Goal: Task Accomplishment & Management: Manage account settings

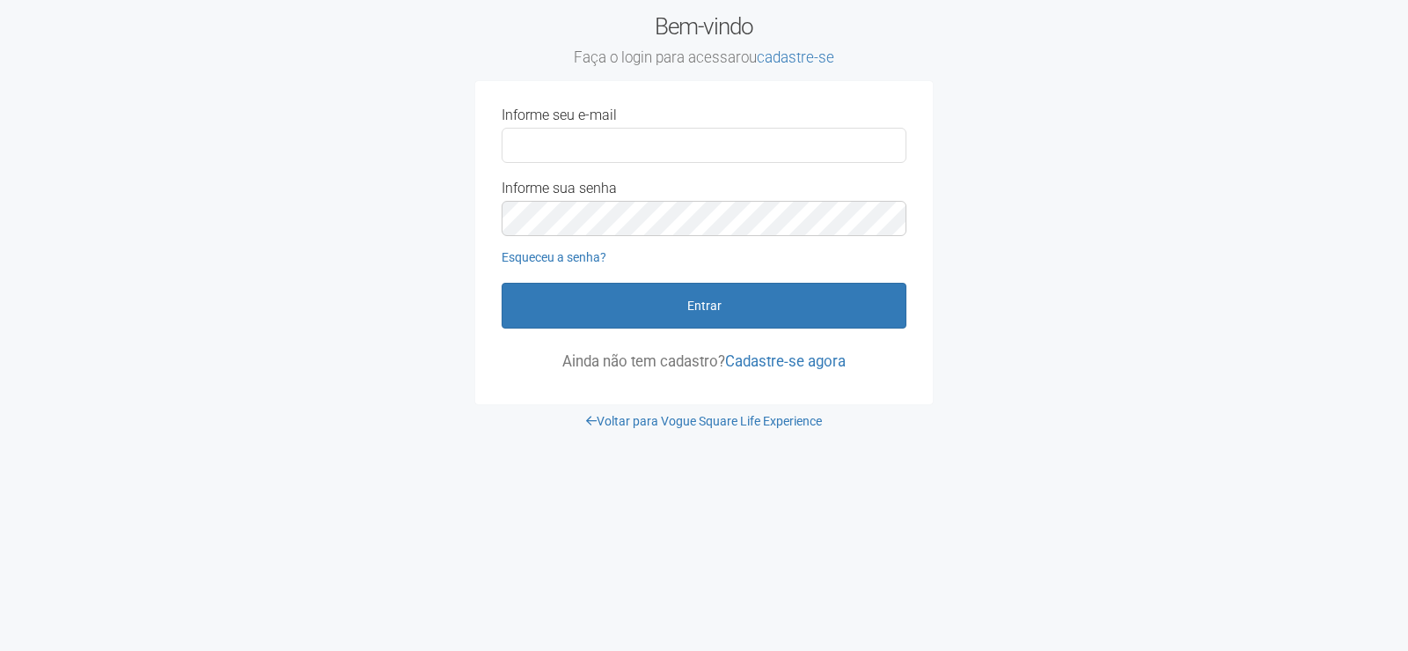
type input "**********"
click at [588, 329] on form "**********" at bounding box center [704, 237] width 405 height 261
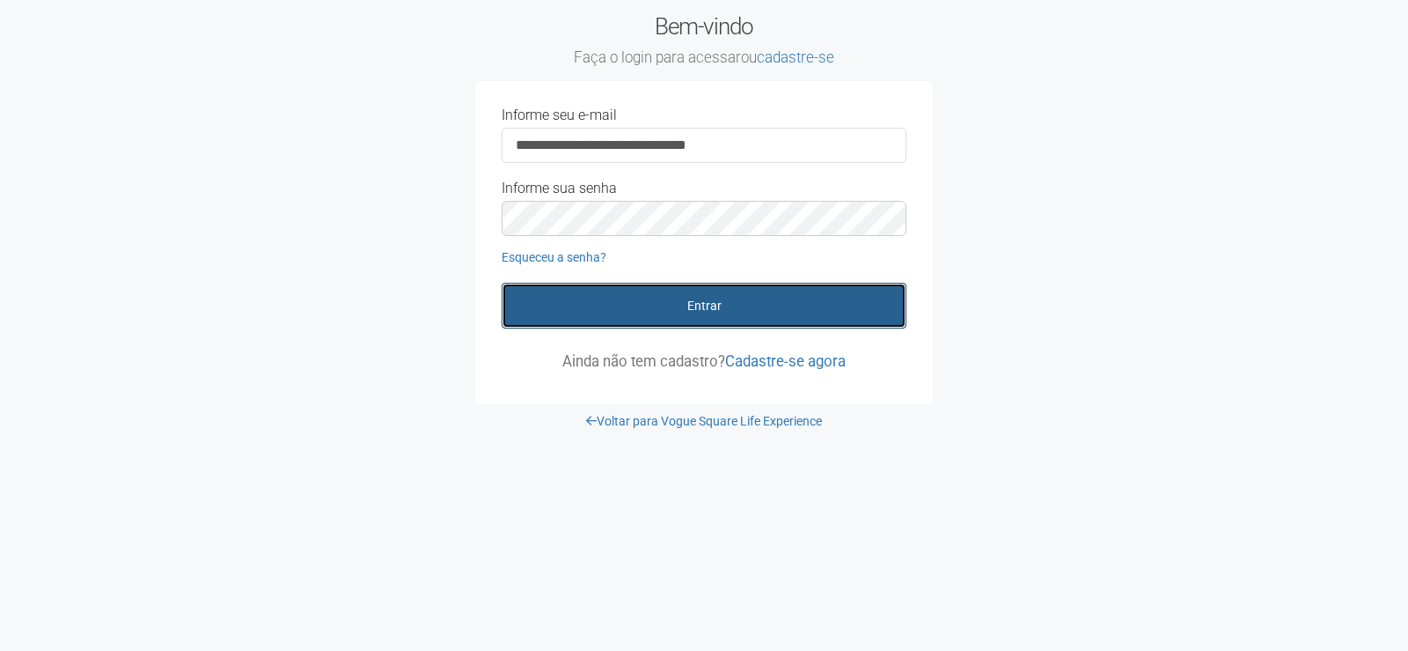
click at [581, 309] on button "Entrar" at bounding box center [704, 306] width 405 height 46
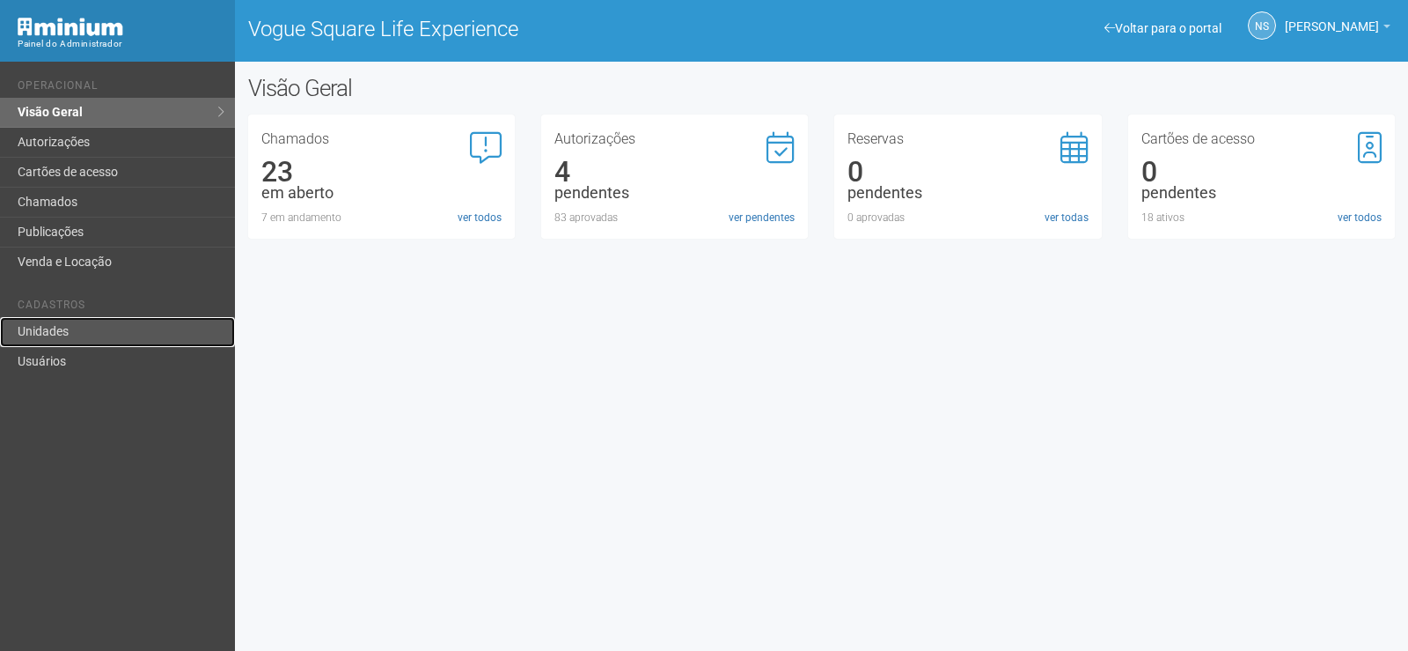
click at [121, 329] on link "Unidades" at bounding box center [117, 332] width 235 height 30
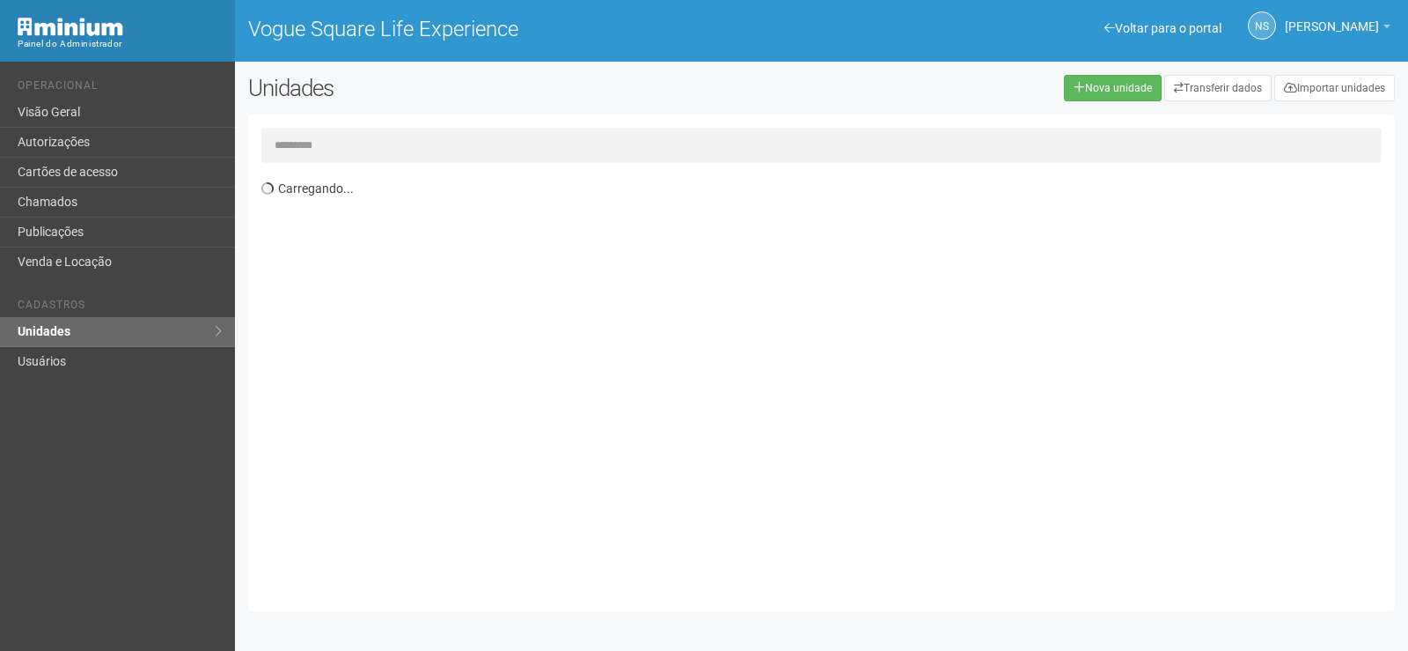
click at [290, 147] on input "text" at bounding box center [821, 145] width 1121 height 35
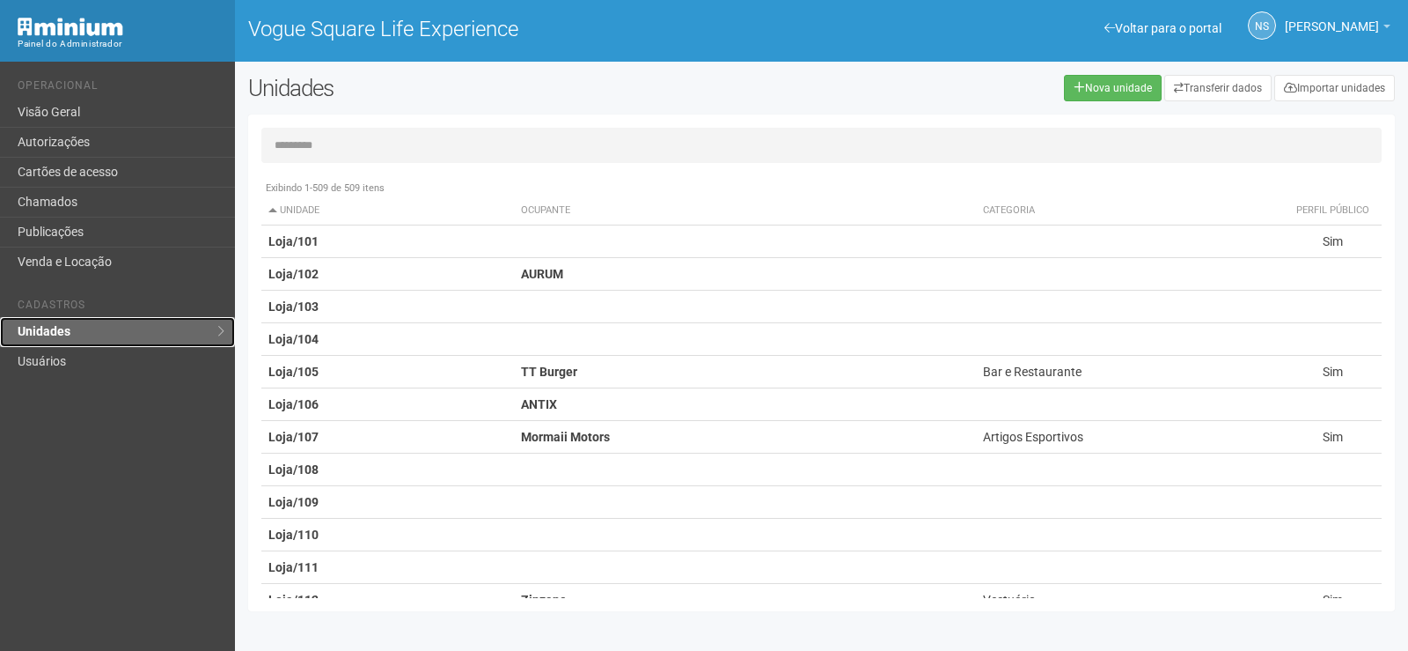
click at [100, 337] on link "Unidades" at bounding box center [117, 332] width 235 height 30
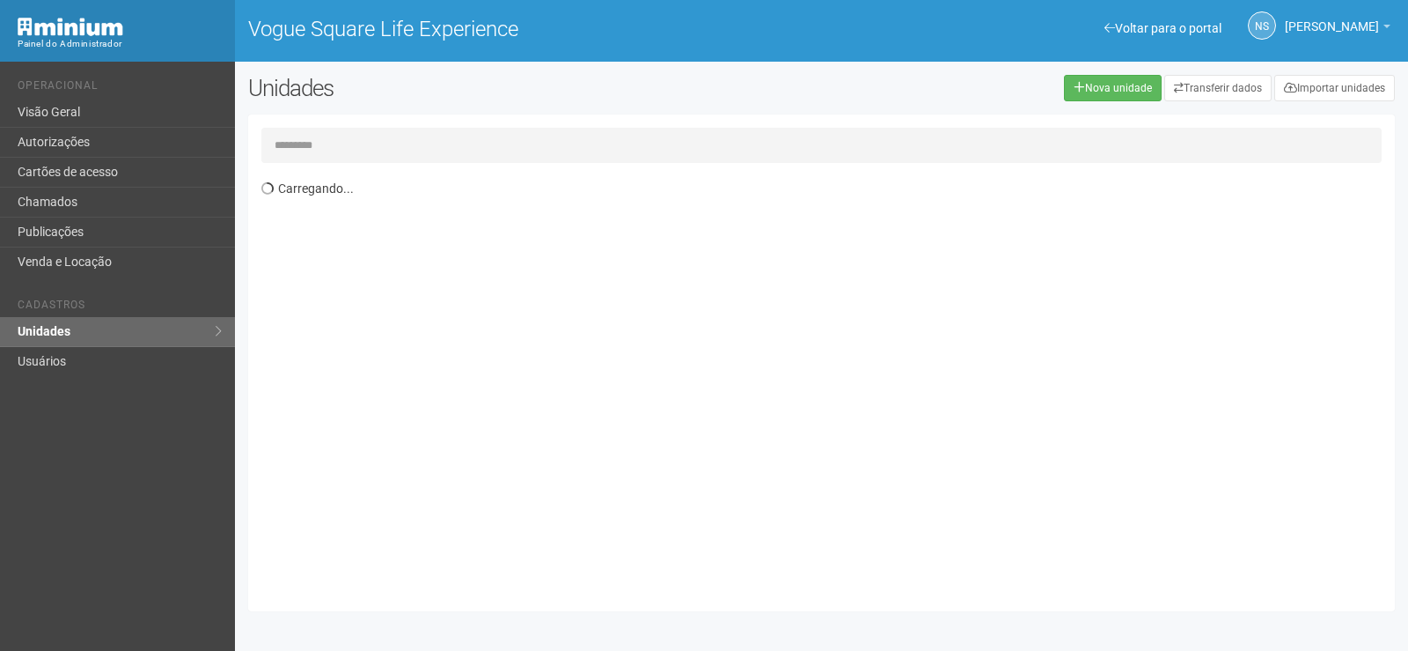
click at [297, 143] on input "text" at bounding box center [821, 145] width 1121 height 35
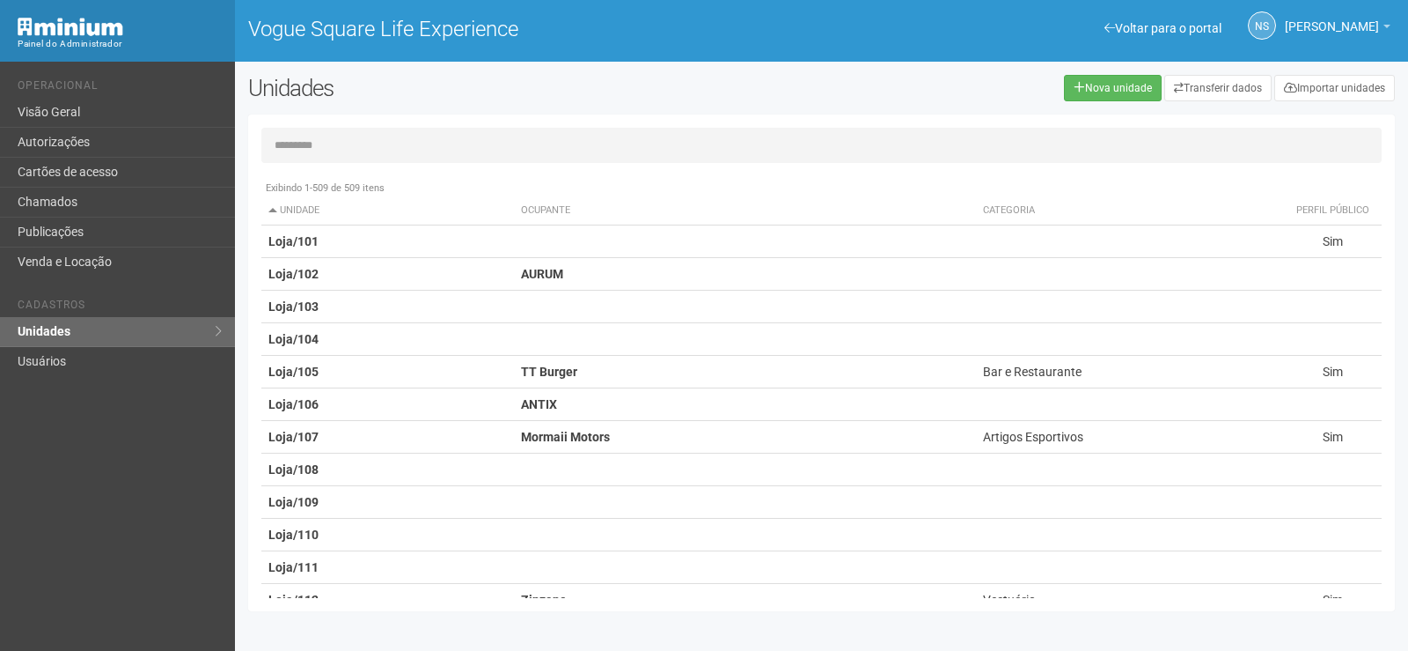
click at [298, 143] on input "text" at bounding box center [821, 145] width 1121 height 35
click at [300, 143] on input "text" at bounding box center [821, 145] width 1121 height 35
click at [303, 143] on input "text" at bounding box center [821, 145] width 1121 height 35
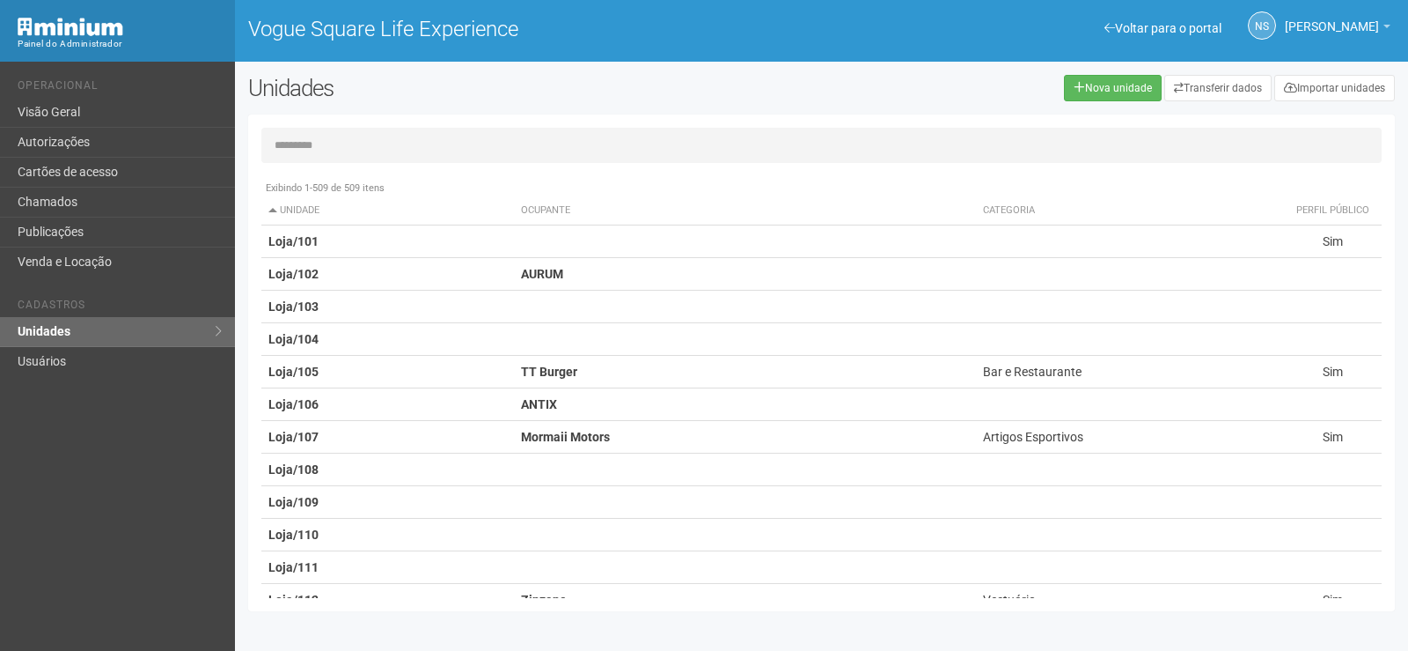
click at [303, 144] on input "text" at bounding box center [821, 145] width 1121 height 35
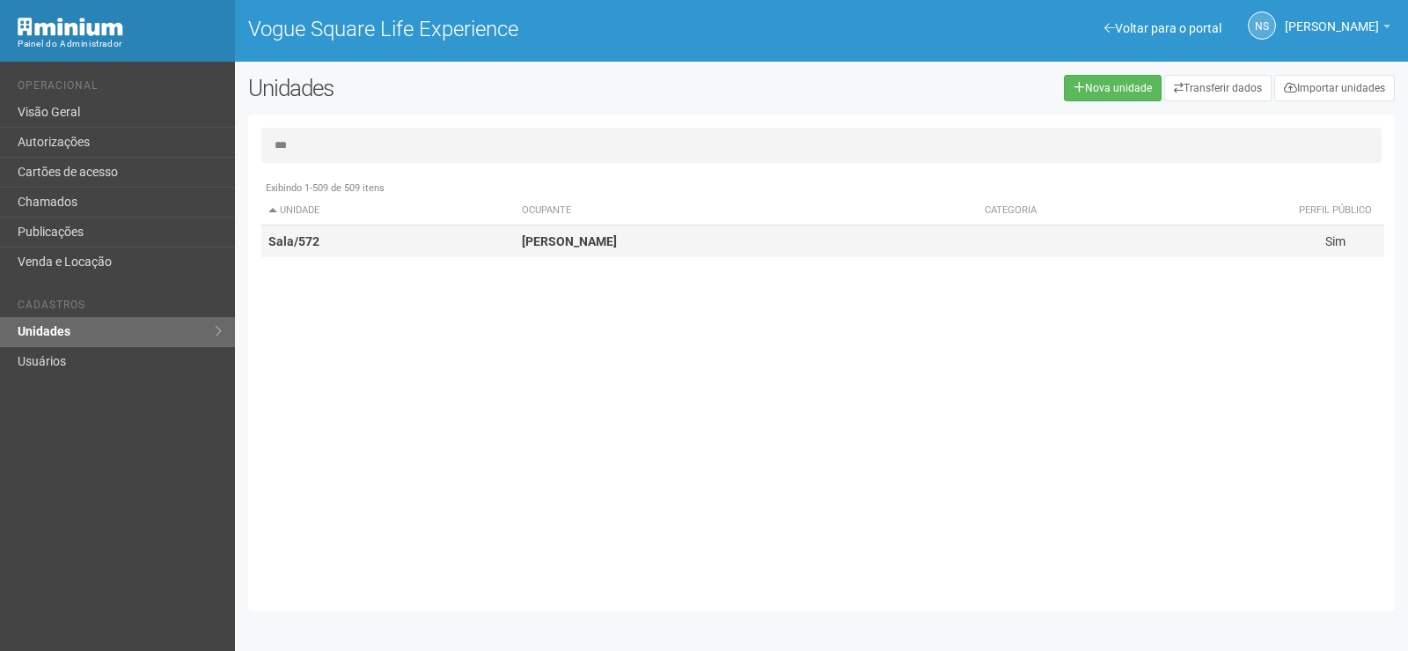
type input "***"
click at [525, 231] on td "Carlos Antonio Pereira Batista" at bounding box center [746, 241] width 463 height 33
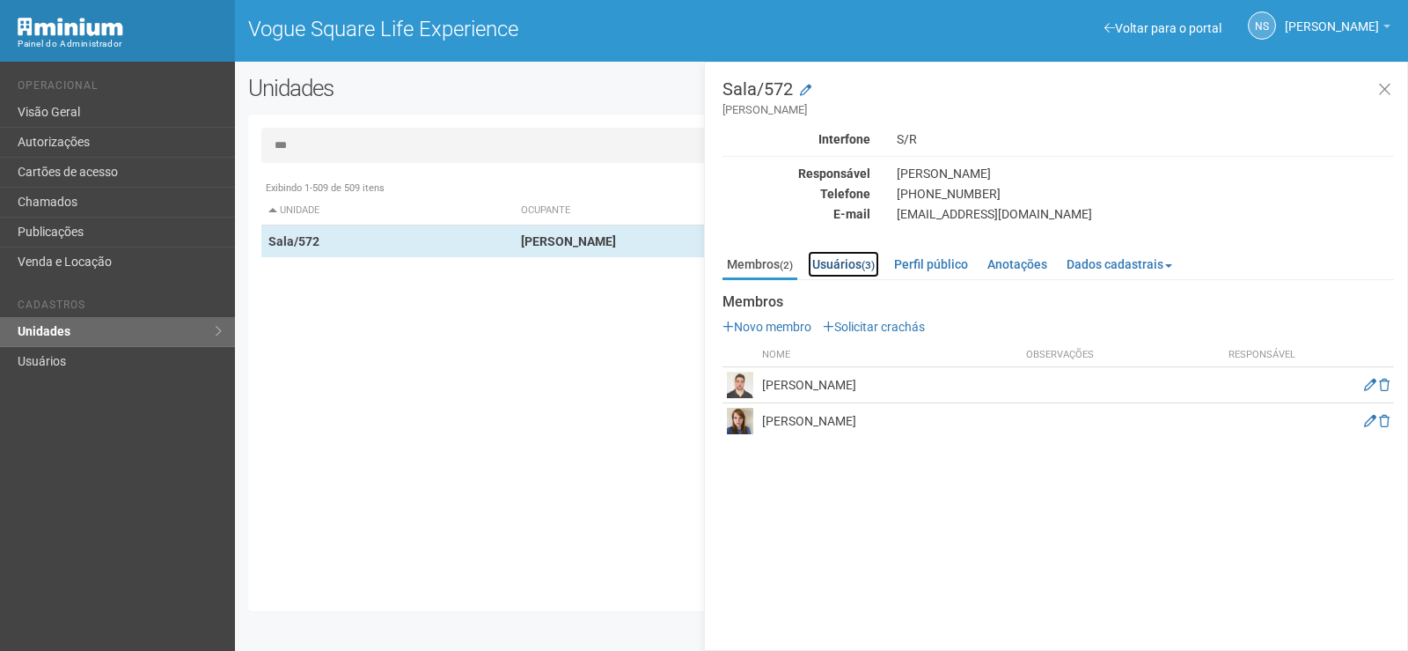
click at [842, 263] on link "Usuários (3)" at bounding box center [843, 264] width 71 height 26
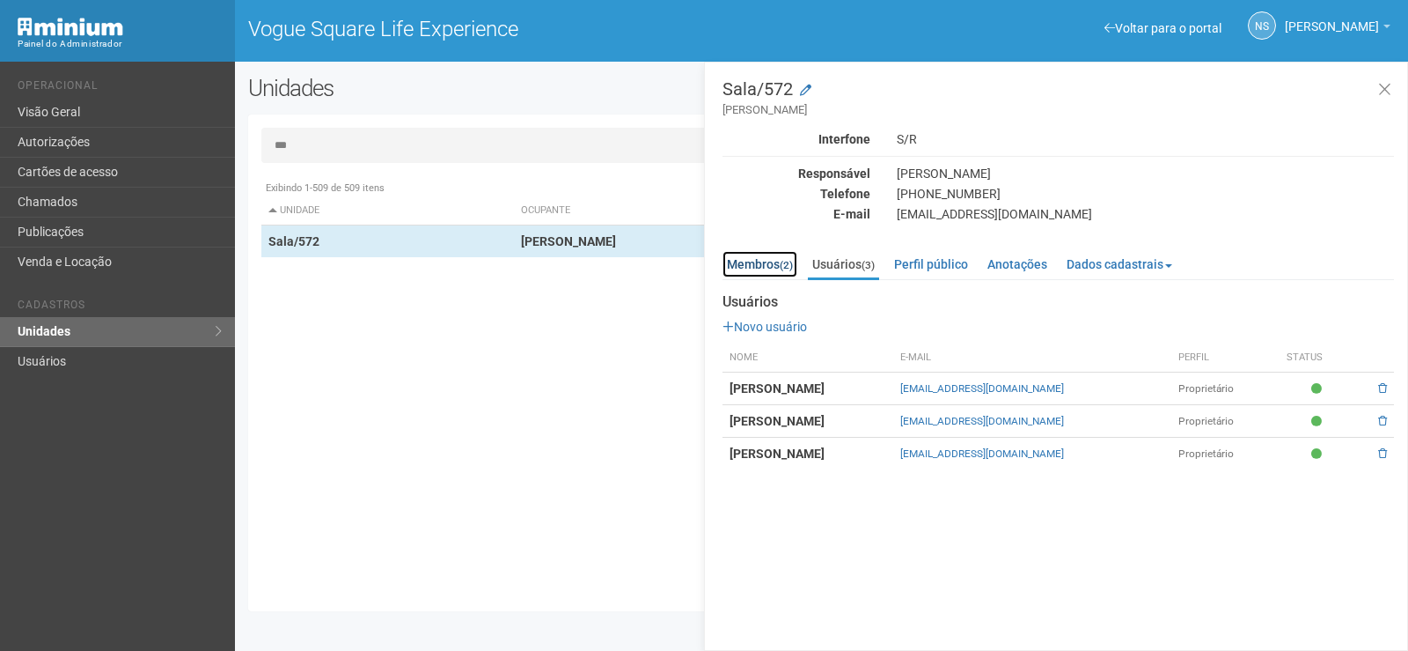
click at [750, 268] on link "Membros (2)" at bounding box center [760, 264] width 75 height 26
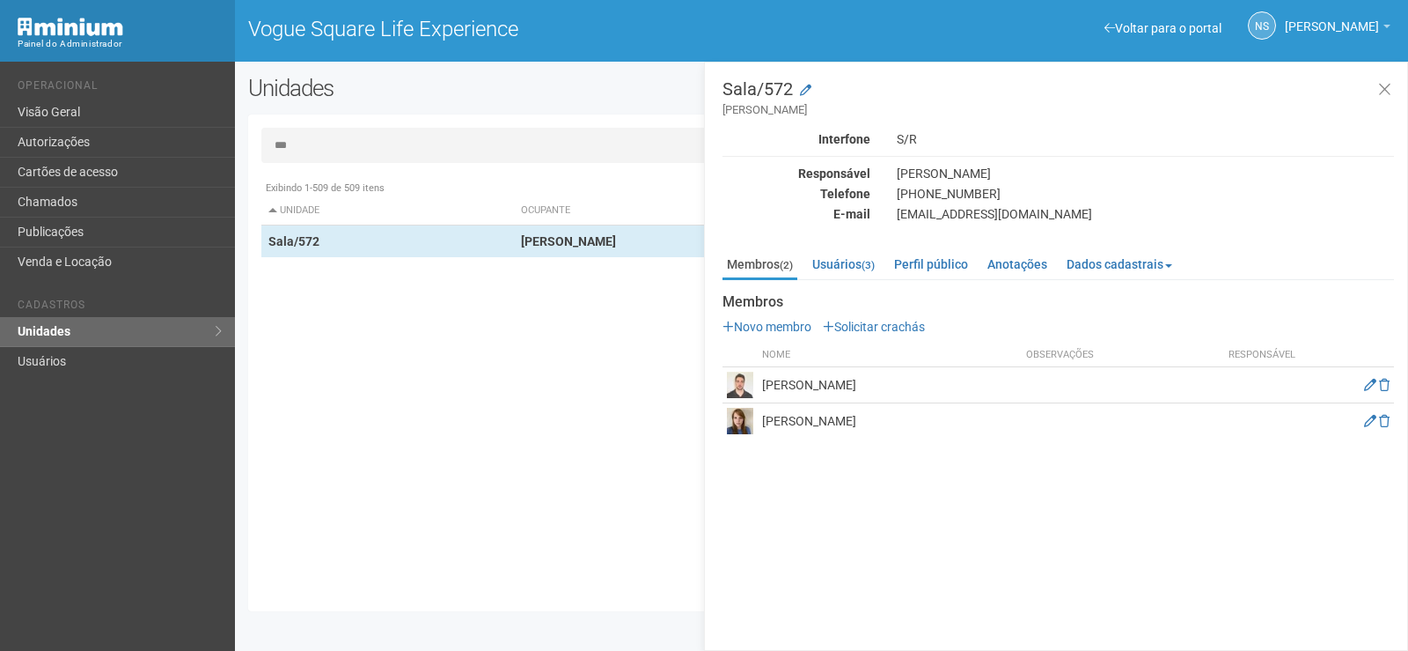
click at [314, 143] on input "***" at bounding box center [821, 145] width 1121 height 35
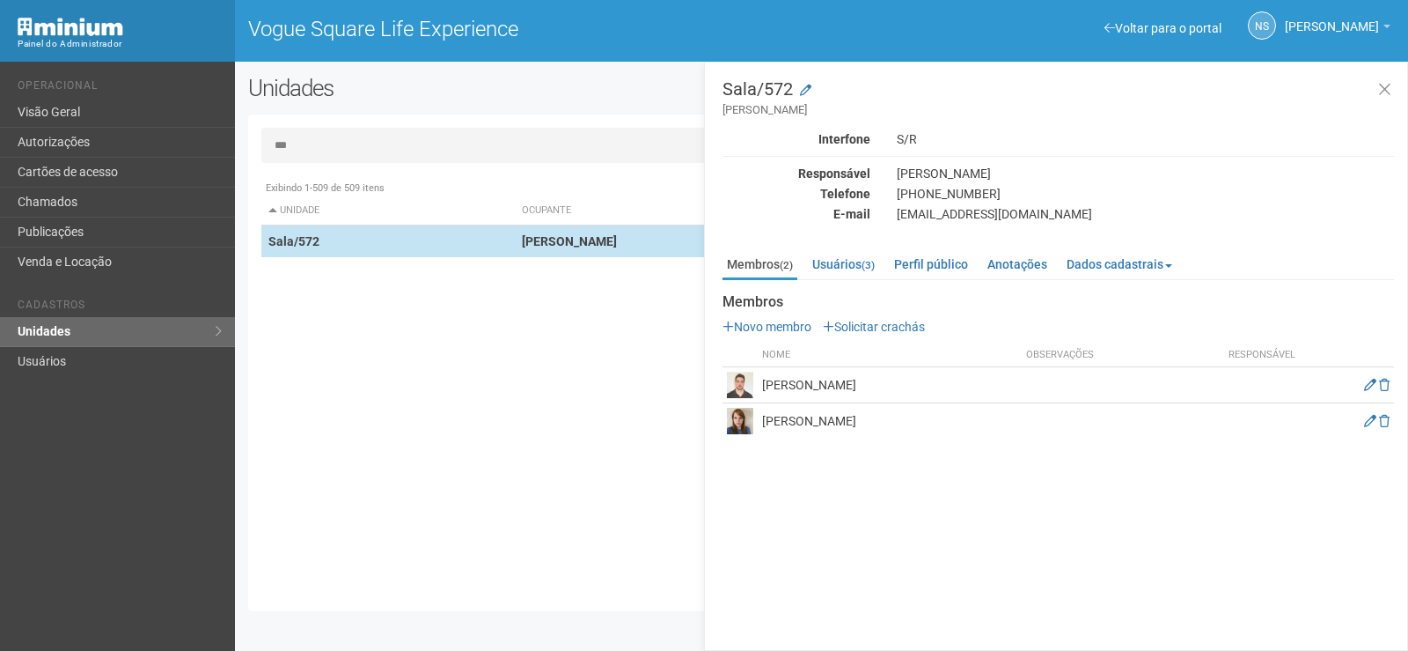
click at [341, 237] on td "Sala/572" at bounding box center [388, 241] width 254 height 33
click at [351, 240] on td "Sala/572" at bounding box center [388, 241] width 254 height 33
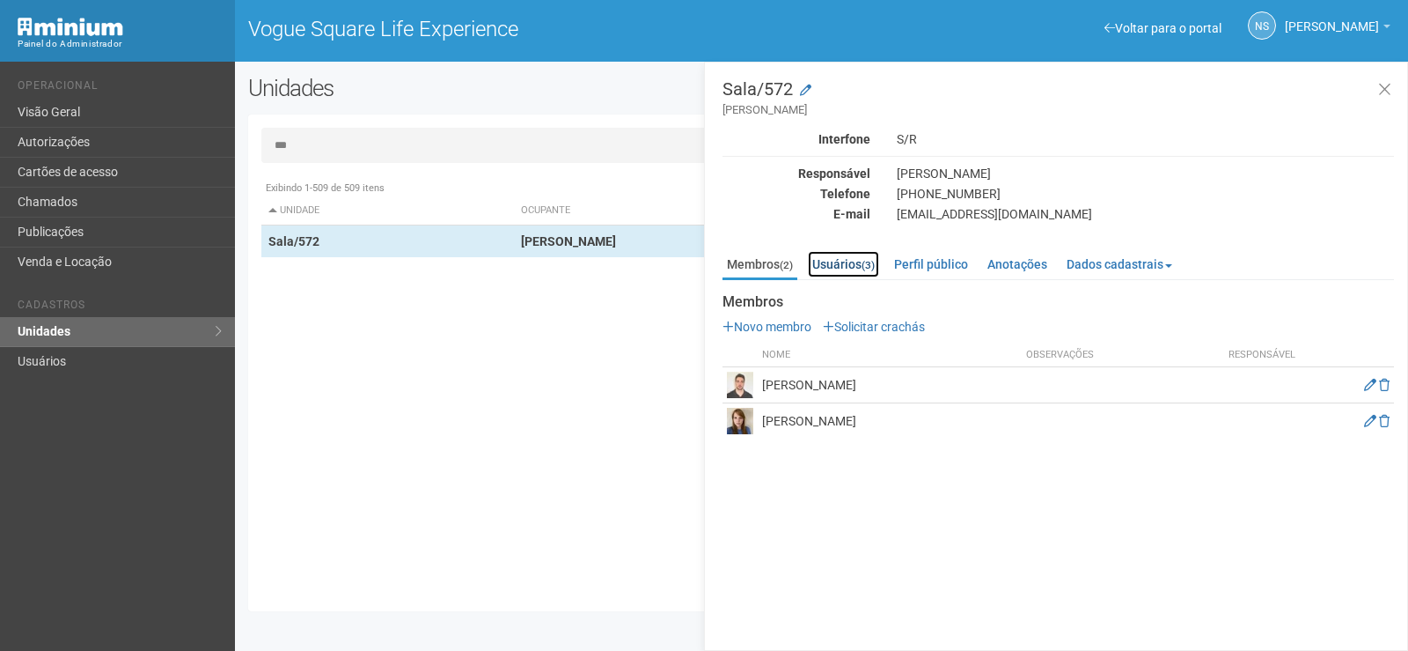
click at [850, 268] on link "Usuários (3)" at bounding box center [843, 264] width 71 height 26
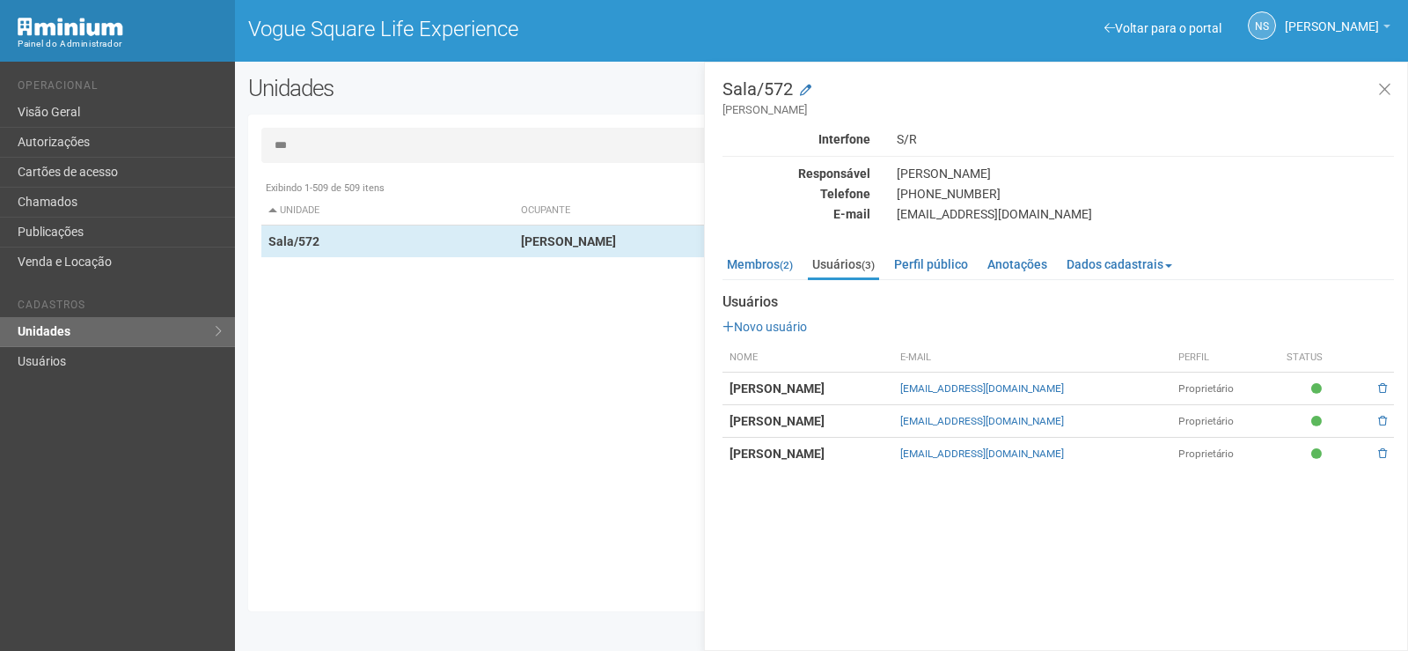
click at [879, 445] on td "Jacob Barata Filho" at bounding box center [808, 454] width 171 height 33
click at [880, 451] on td "Jacob Barata Filho" at bounding box center [808, 454] width 171 height 33
drag, startPoint x: 774, startPoint y: 262, endPoint x: 757, endPoint y: 261, distance: 16.8
click at [773, 261] on link "Membros (2)" at bounding box center [760, 264] width 75 height 26
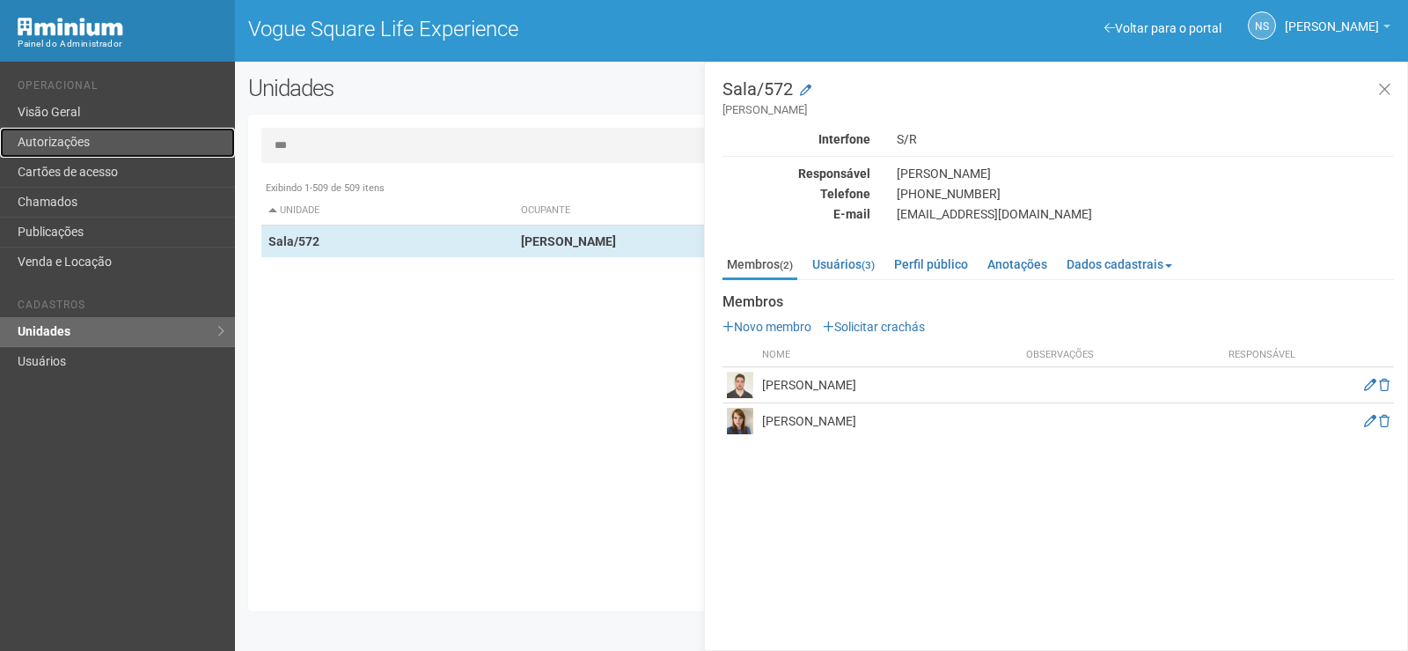
click at [72, 144] on link "Autorizações" at bounding box center [117, 143] width 235 height 30
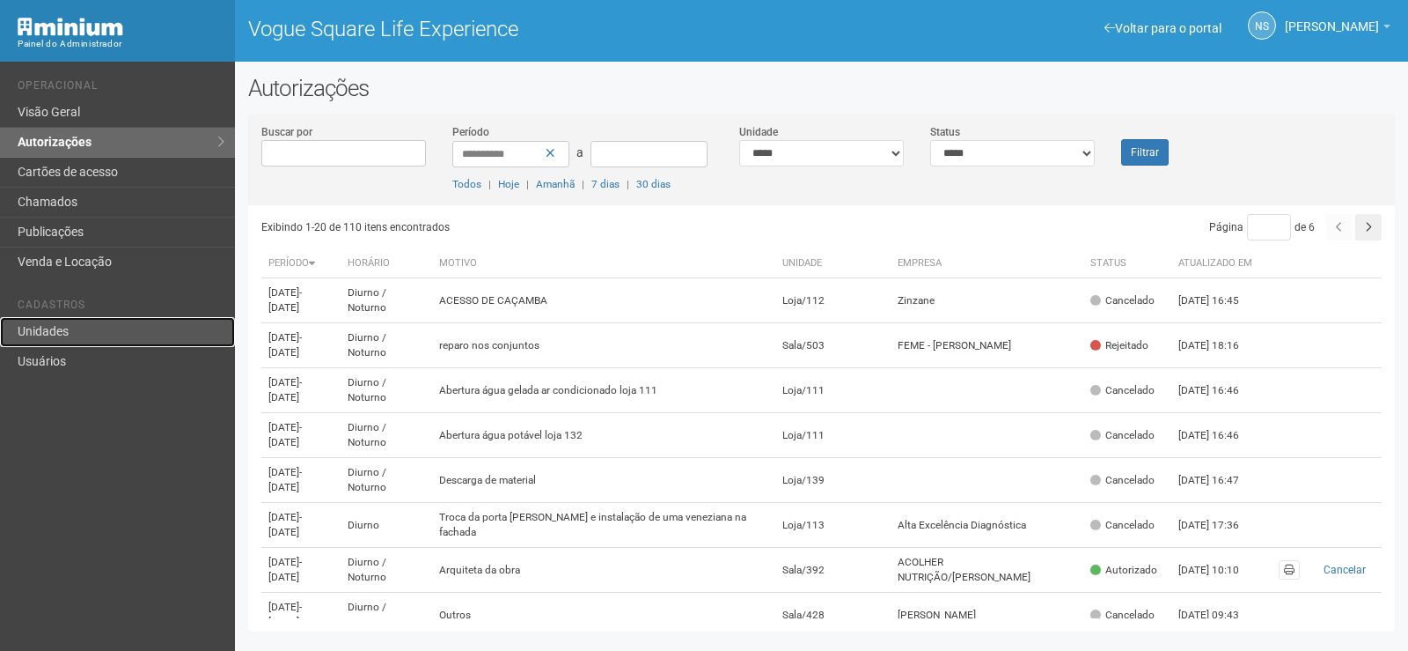
click at [88, 329] on link "Unidades" at bounding box center [117, 332] width 235 height 30
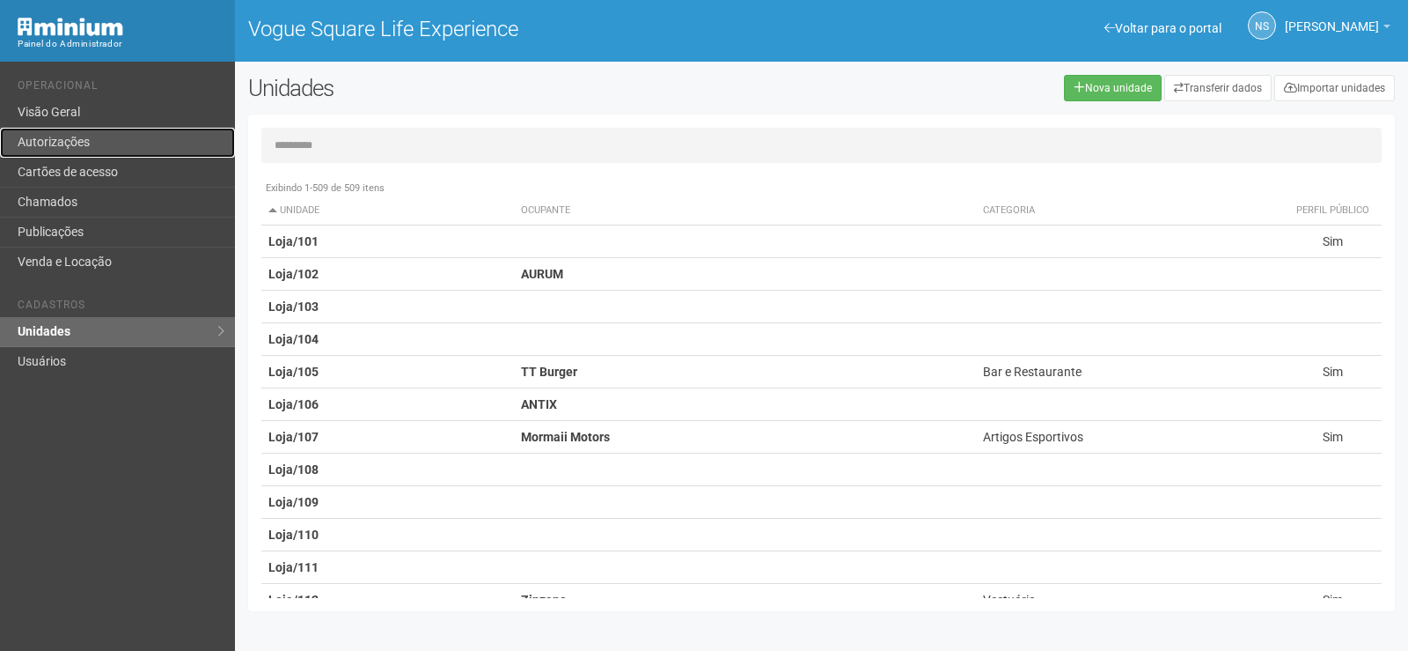
click at [83, 148] on link "Autorizações" at bounding box center [117, 143] width 235 height 30
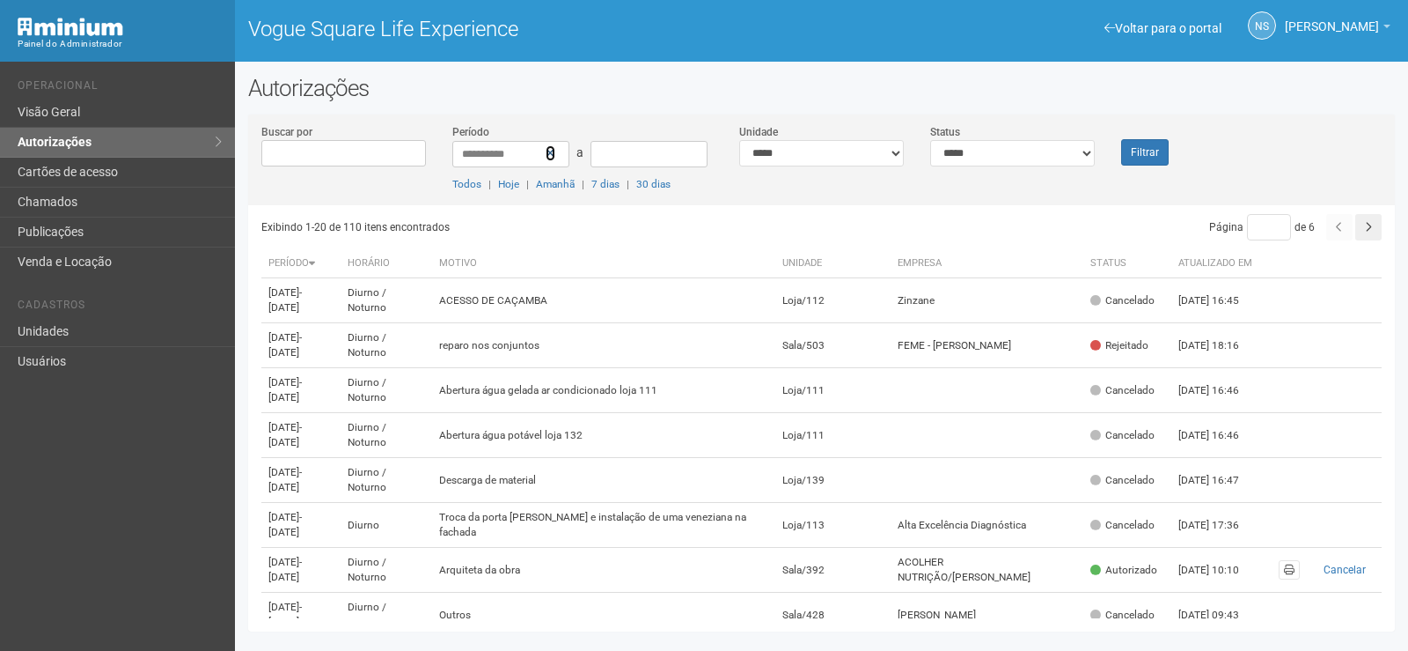
click at [546, 155] on icon at bounding box center [551, 153] width 10 height 12
